Goal: Check status

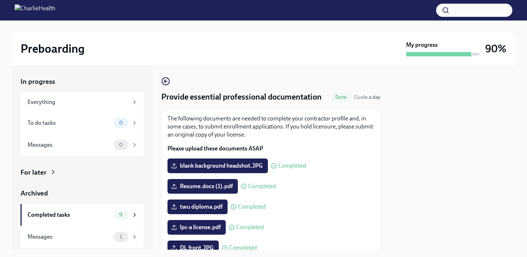
click at [483, 55] on div "My progress 90%" at bounding box center [456, 48] width 100 height 15
click at [166, 81] on icon "button" at bounding box center [165, 81] width 9 height 9
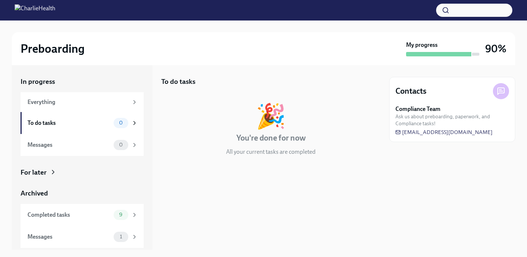
click at [248, 119] on div "🎉 You're done for now All your current tasks are completed" at bounding box center [270, 130] width 219 height 52
